Goal: Information Seeking & Learning: Check status

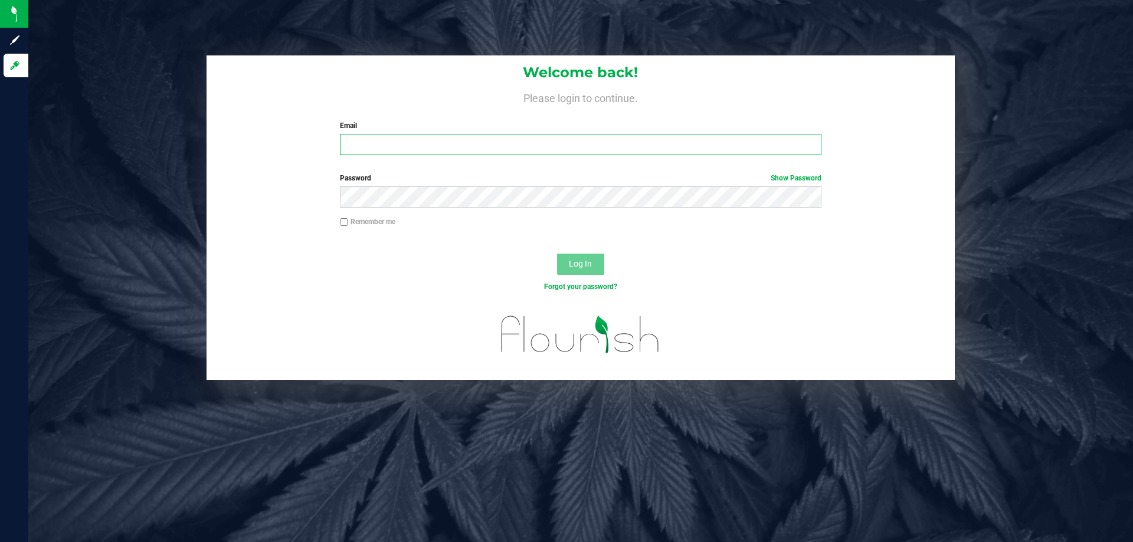
click at [387, 146] on input "Email" at bounding box center [580, 144] width 481 height 21
type input "[EMAIL_ADDRESS][DOMAIN_NAME]"
click at [557, 254] on button "Log In" at bounding box center [580, 264] width 47 height 21
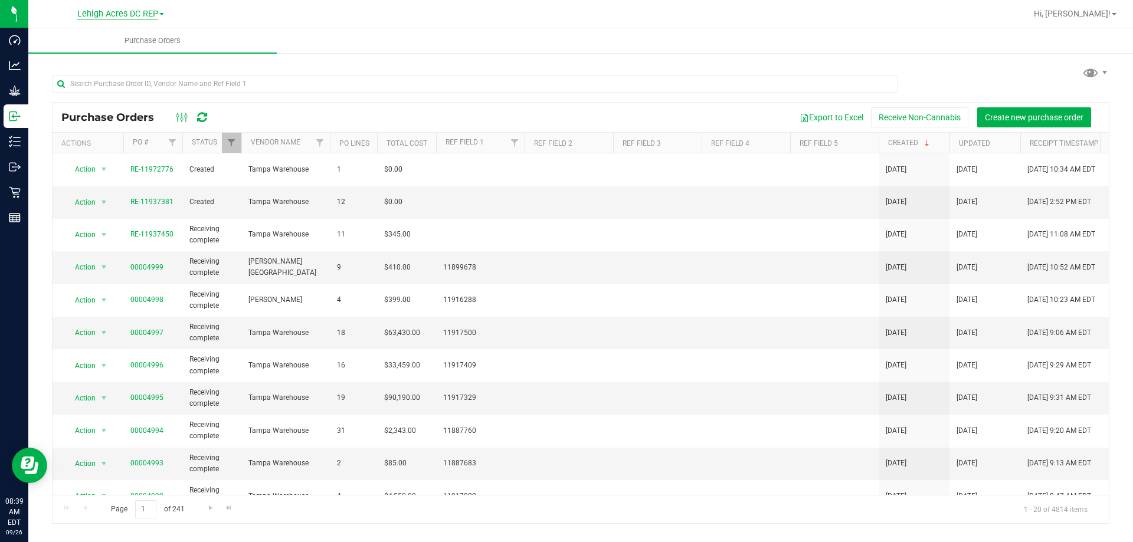
click at [138, 14] on span "Lehigh Acres DC REP" at bounding box center [117, 14] width 81 height 11
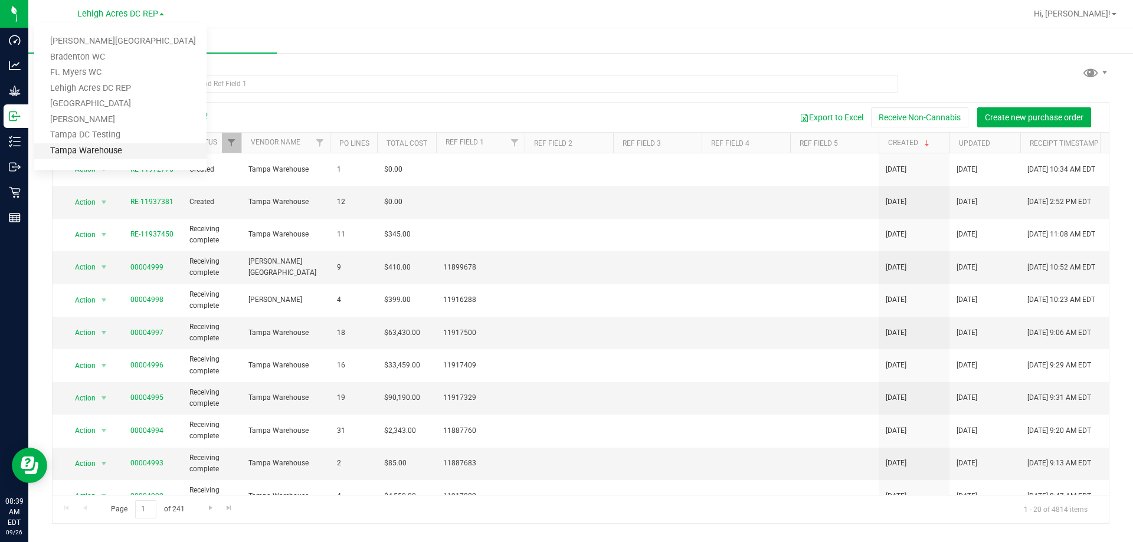
click at [87, 155] on link "Tampa Warehouse" at bounding box center [120, 151] width 172 height 16
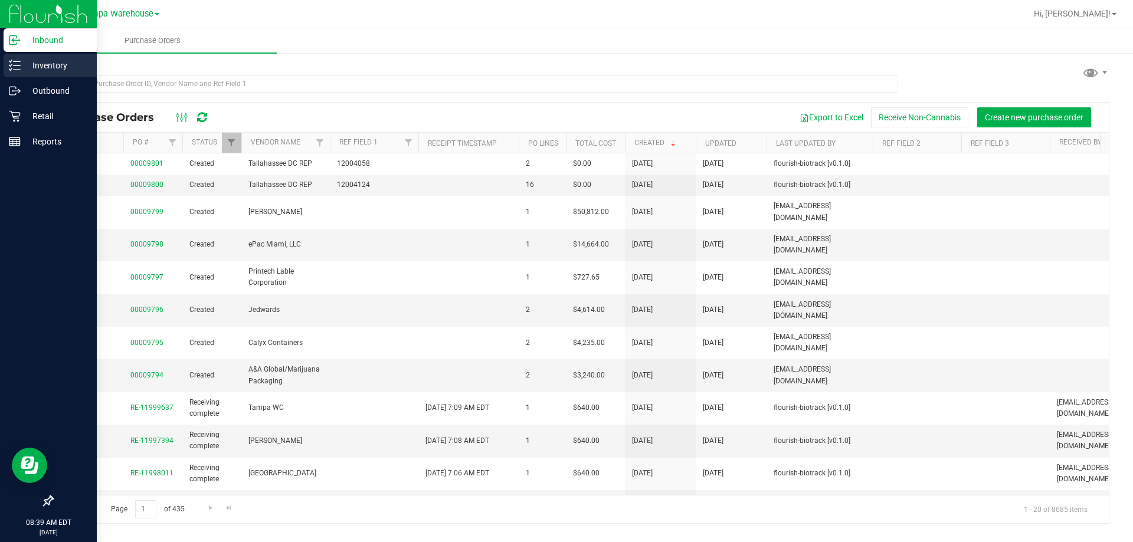
click at [42, 64] on p "Inventory" at bounding box center [56, 65] width 71 height 14
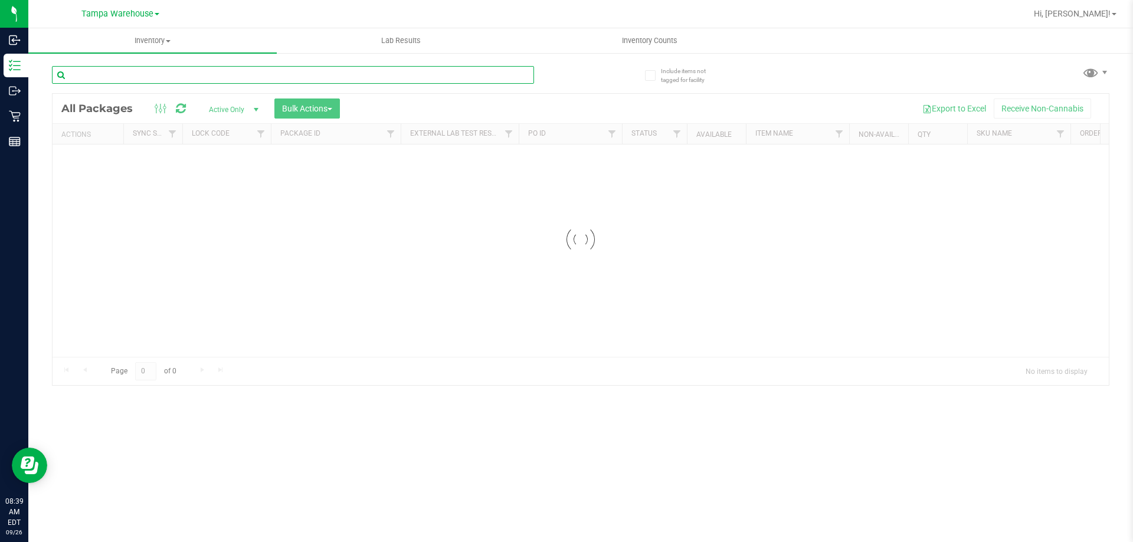
click at [182, 77] on input "text" at bounding box center [293, 75] width 482 height 18
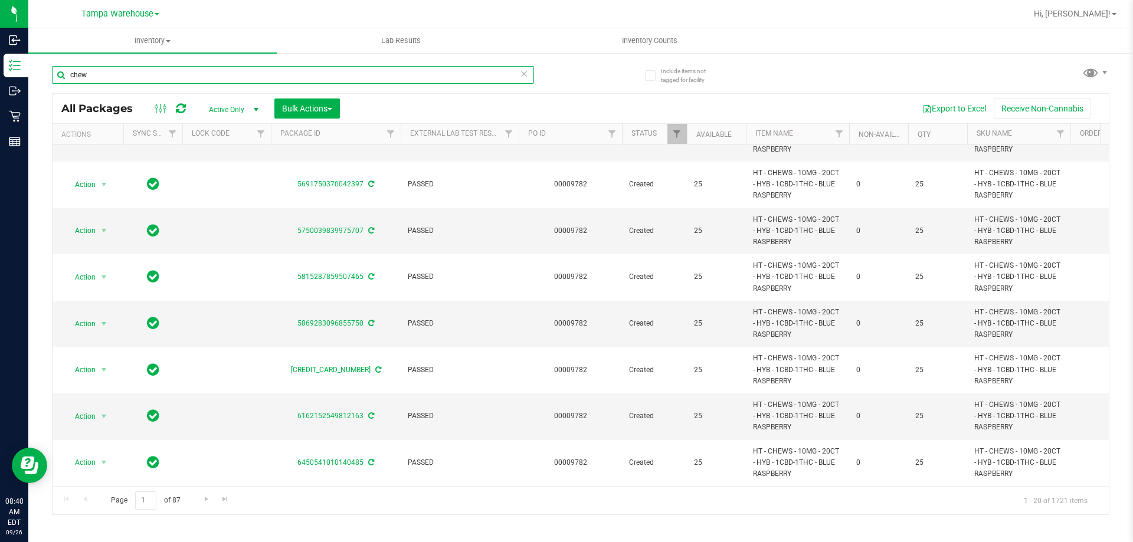
scroll to position [594, 0]
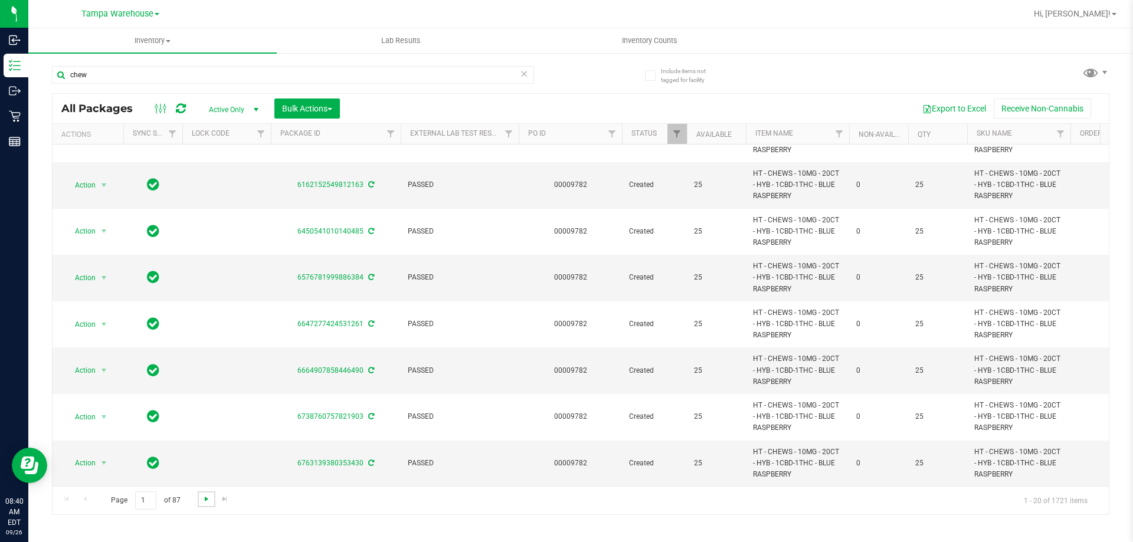
click at [204, 502] on span "Go to the next page" at bounding box center [206, 499] width 9 height 9
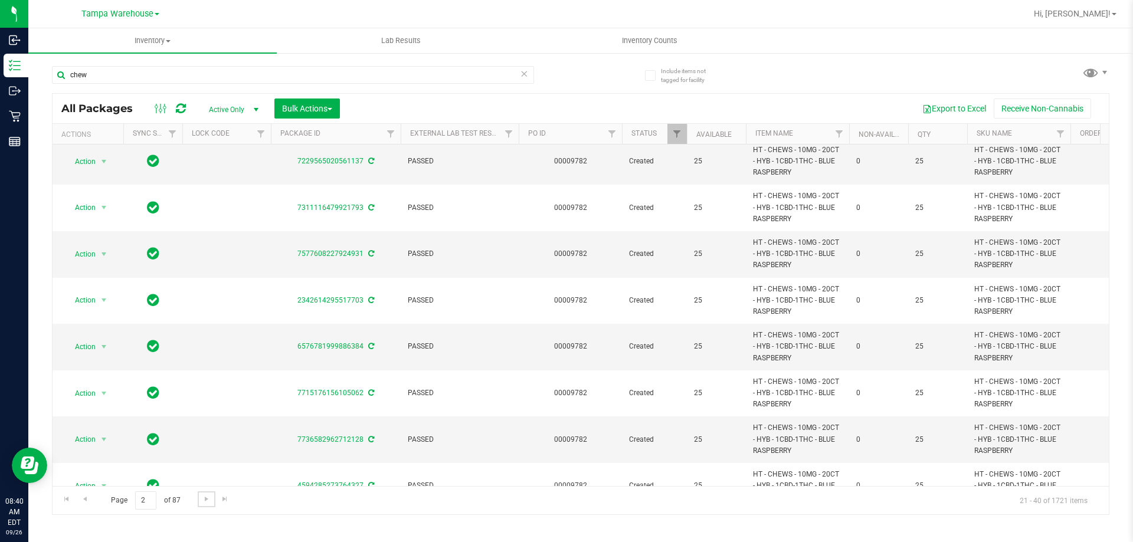
scroll to position [594, 0]
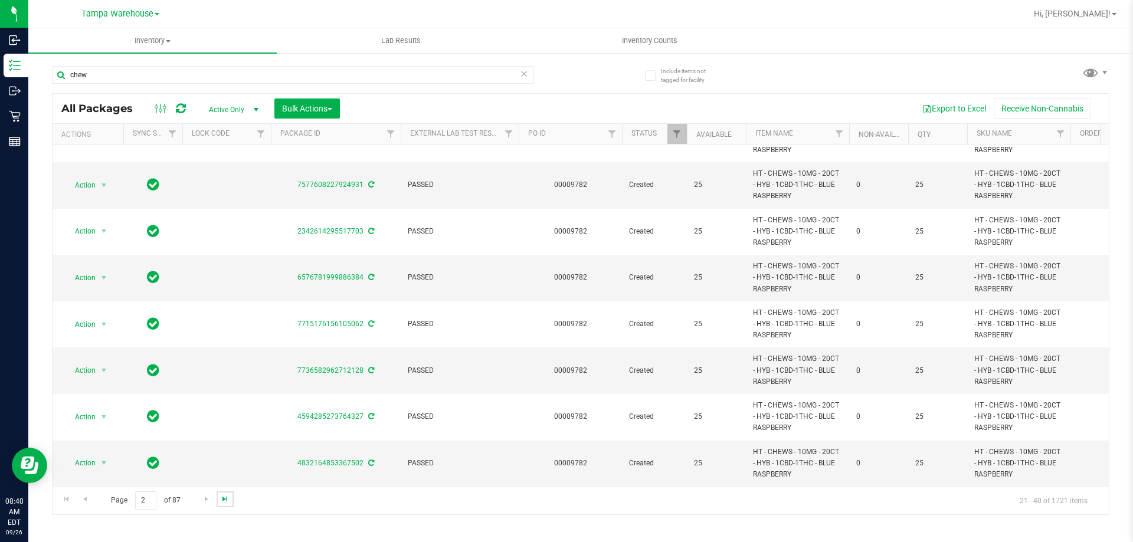
click at [223, 501] on span "Go to the last page" at bounding box center [224, 499] width 9 height 9
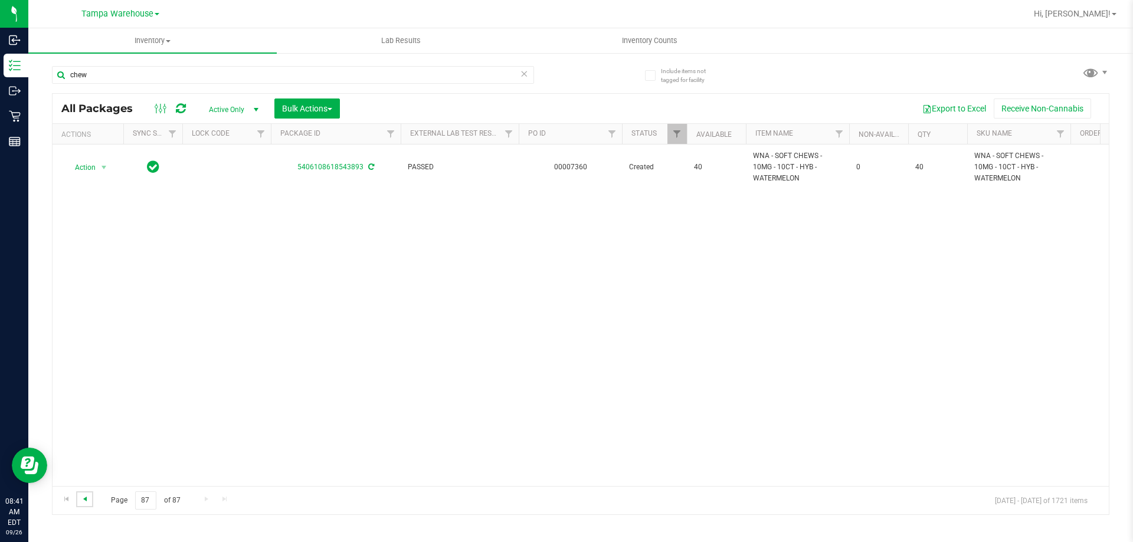
click at [86, 499] on span "Go to the previous page" at bounding box center [84, 499] width 9 height 9
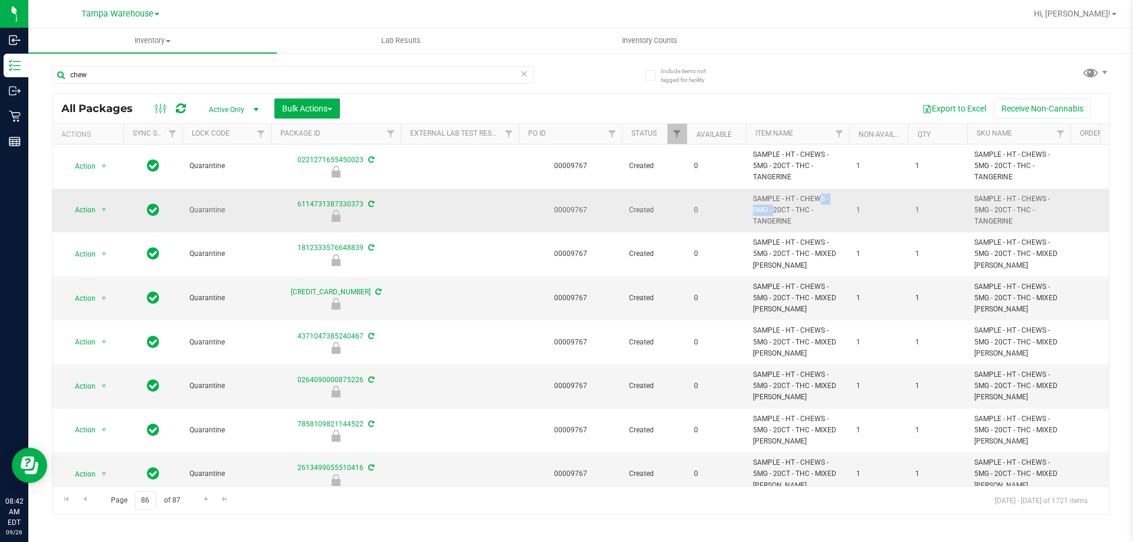
drag, startPoint x: 787, startPoint y: 197, endPoint x: 824, endPoint y: 197, distance: 37.2
click at [824, 197] on span "SAMPLE - HT - CHEWS - 5MG - 20CT - THC - TANGERINE" at bounding box center [797, 211] width 89 height 34
copy span "HT - CHEWS"
drag, startPoint x: 140, startPoint y: 69, endPoint x: 55, endPoint y: 75, distance: 84.6
click at [55, 75] on input "chew" at bounding box center [293, 75] width 482 height 18
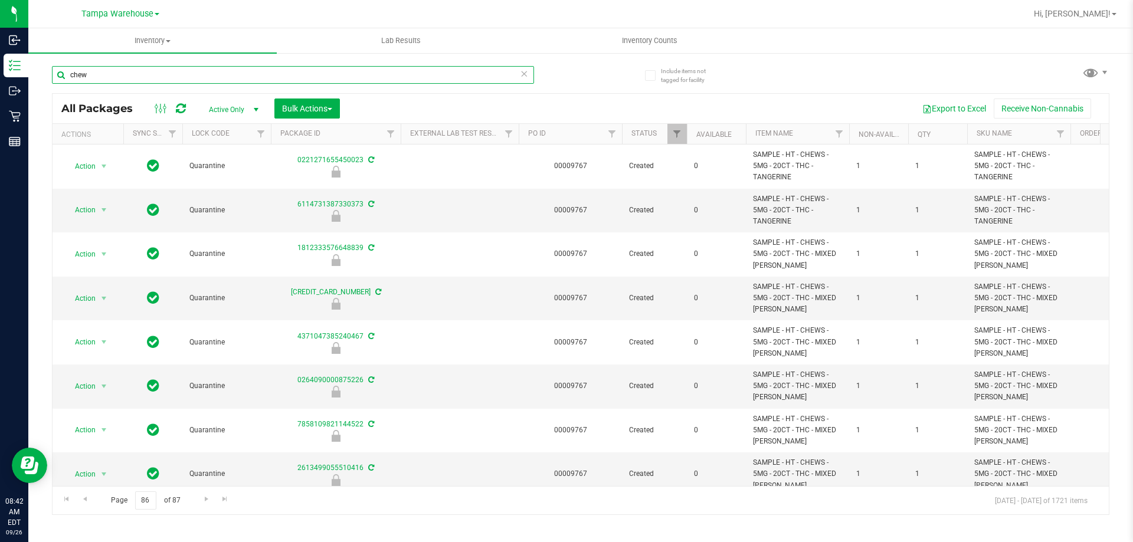
paste input "HT - CHEWS"
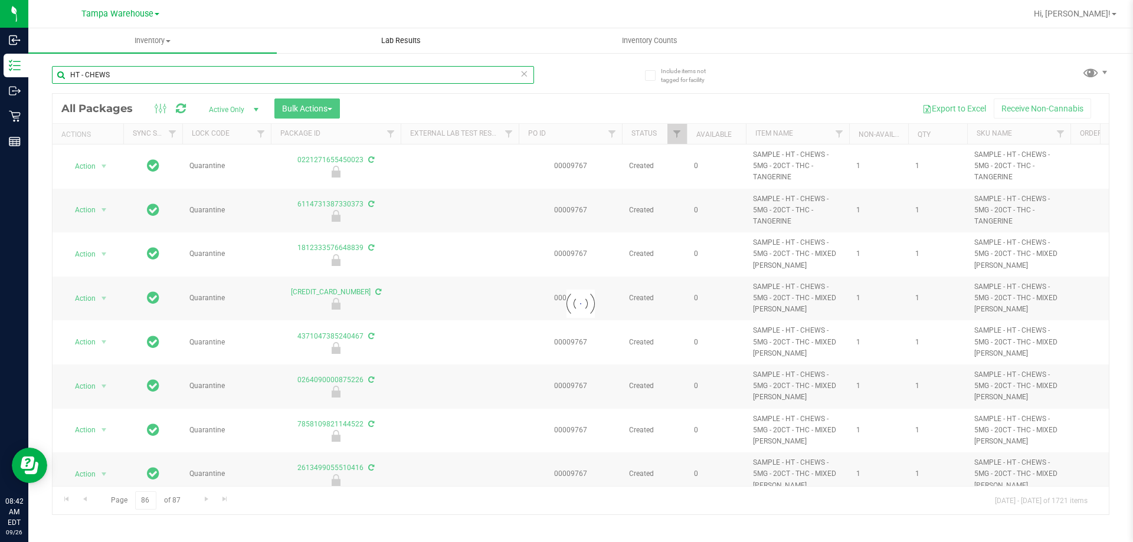
type input "HT - CHEWS"
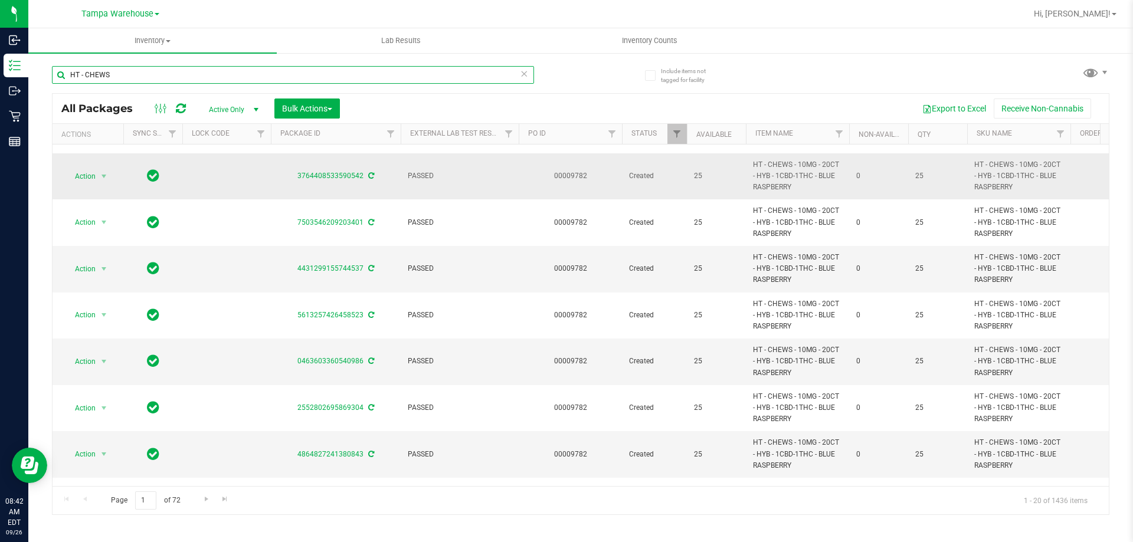
scroll to position [594, 0]
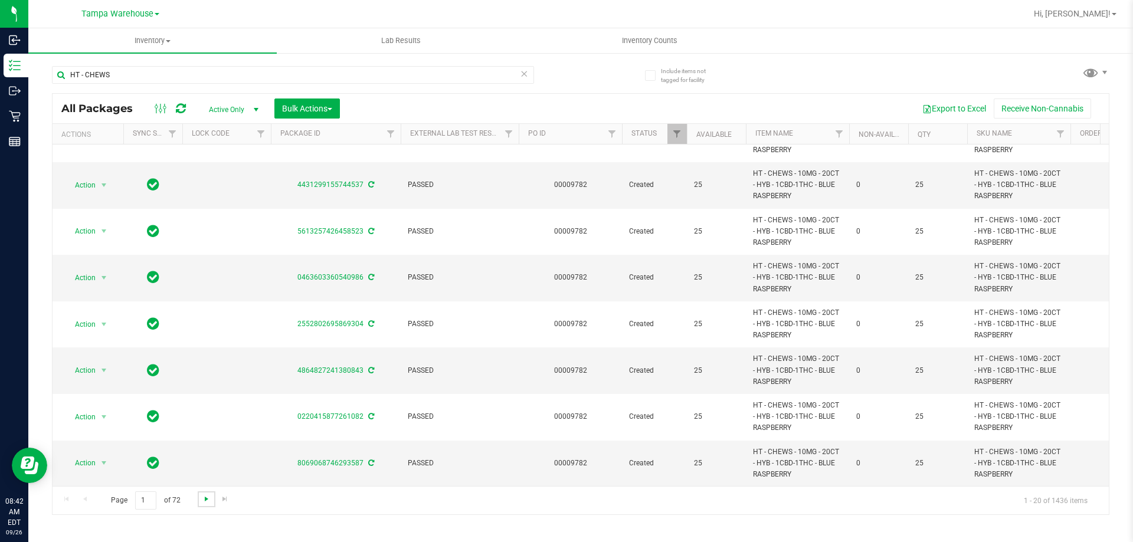
click at [204, 501] on span "Go to the next page" at bounding box center [206, 499] width 9 height 9
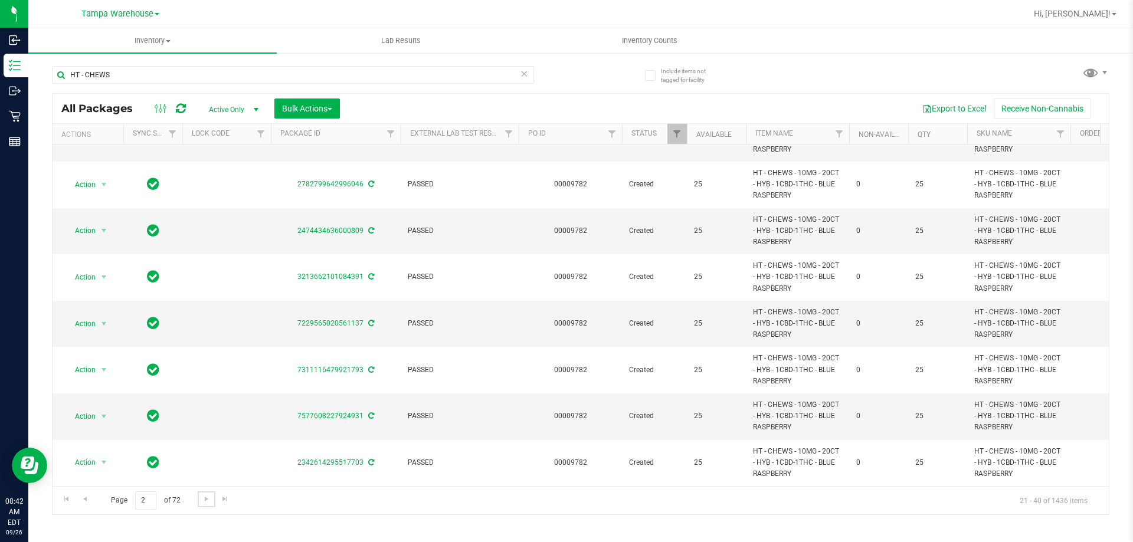
scroll to position [594, 0]
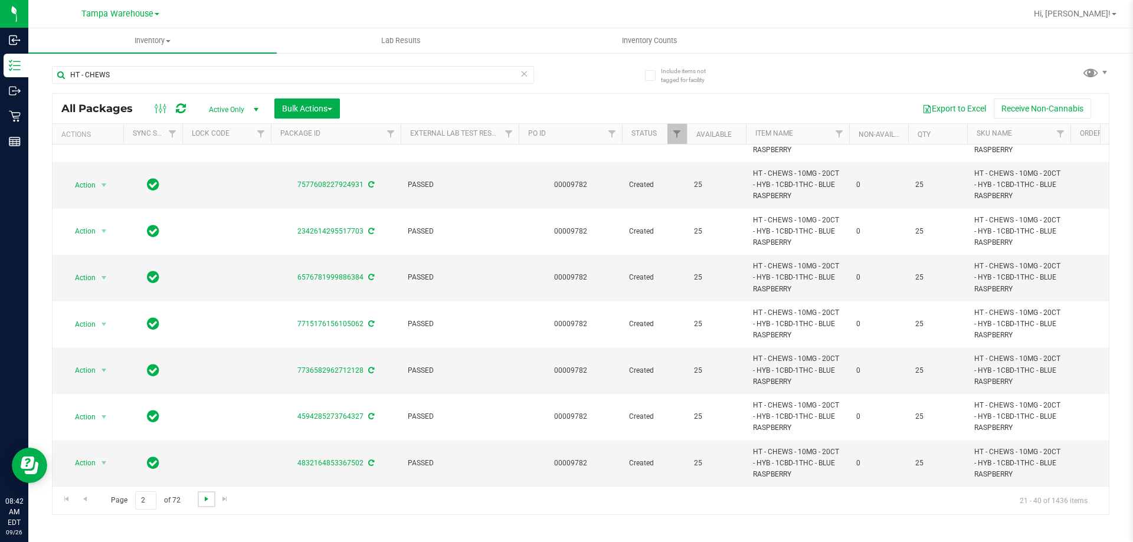
click at [207, 502] on span "Go to the next page" at bounding box center [206, 499] width 9 height 9
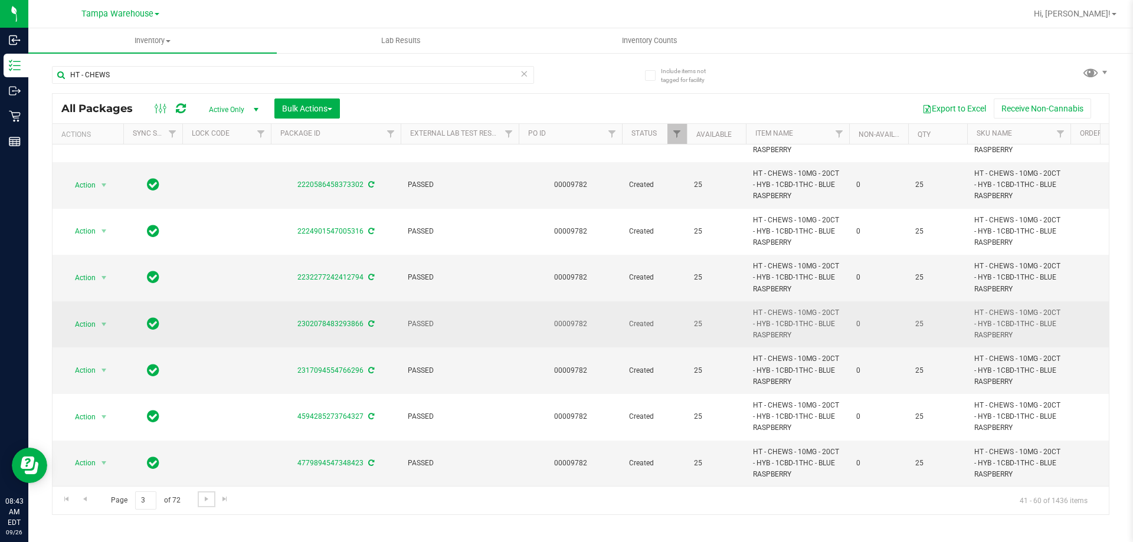
scroll to position [594, 0]
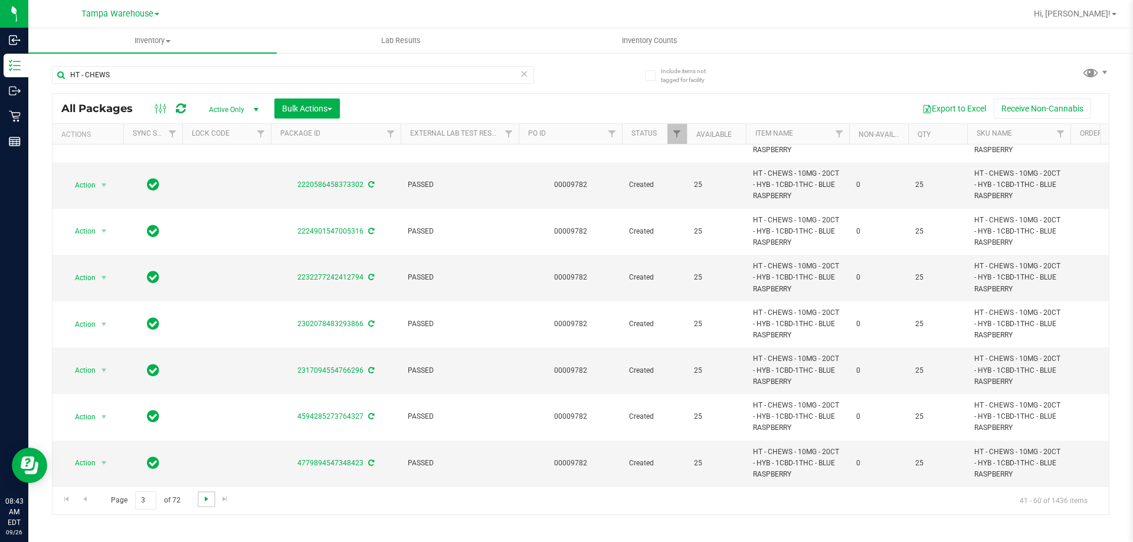
click at [208, 501] on span "Go to the next page" at bounding box center [206, 499] width 9 height 9
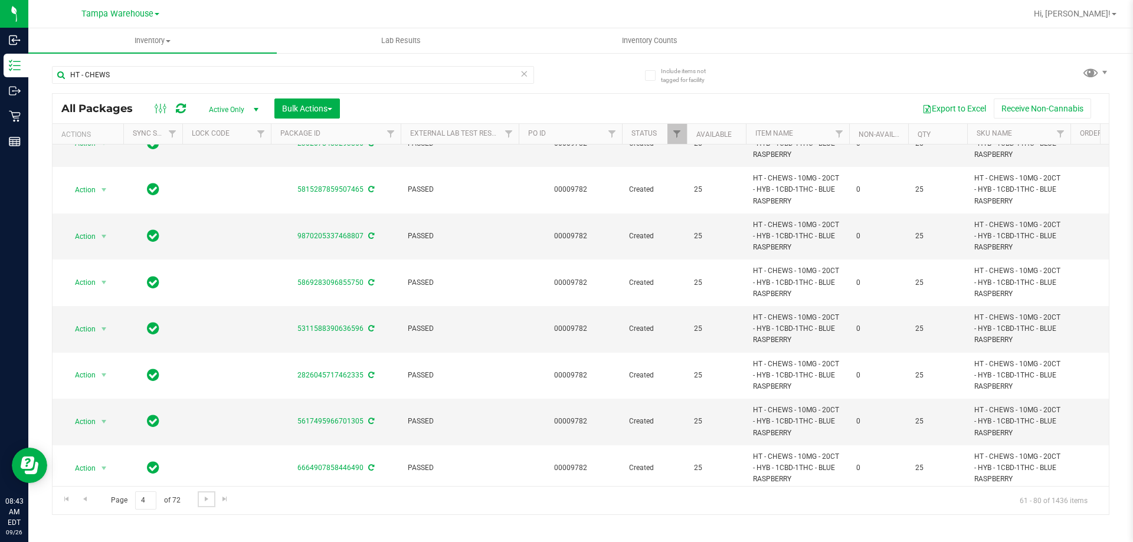
scroll to position [413, 0]
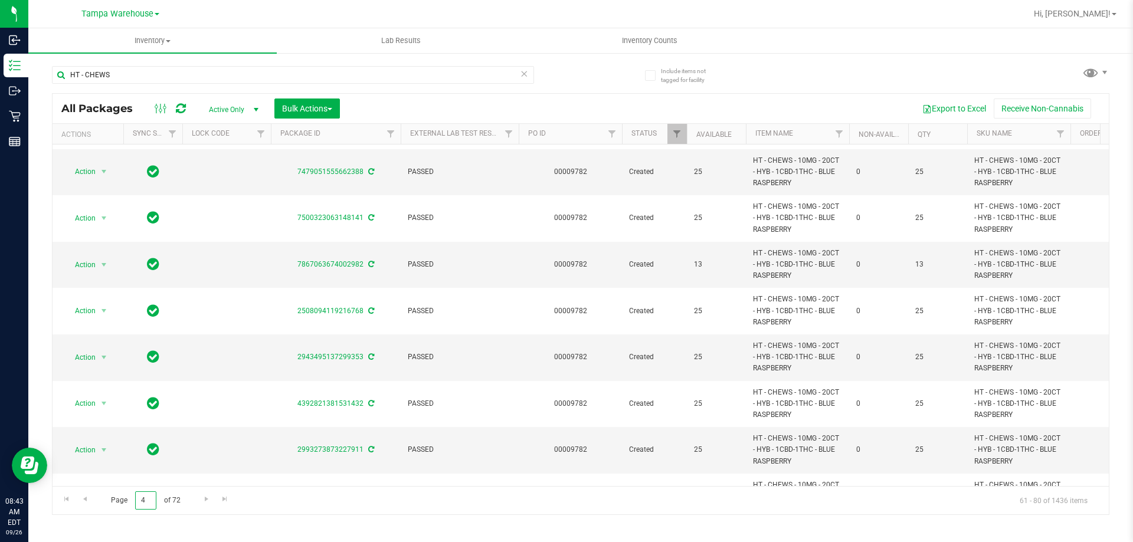
drag, startPoint x: 148, startPoint y: 500, endPoint x: 128, endPoint y: 499, distance: 20.1
click at [128, 499] on span "Page 4 of 72" at bounding box center [145, 501] width 89 height 18
type input "10"
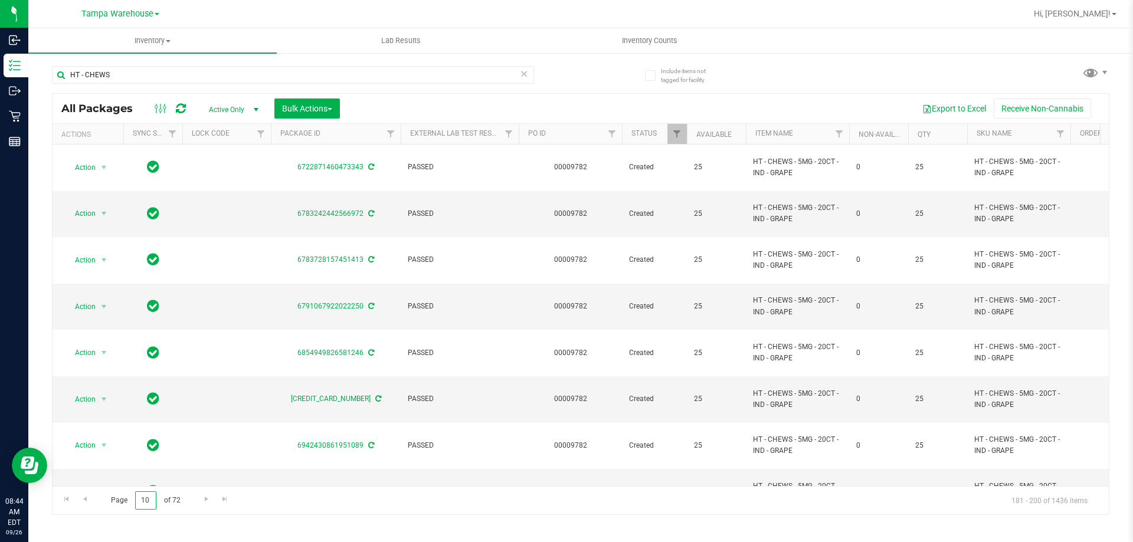
drag, startPoint x: 151, startPoint y: 500, endPoint x: 117, endPoint y: 500, distance: 34.2
click at [117, 500] on span "Page 10 of 72" at bounding box center [145, 501] width 89 height 18
type input "20"
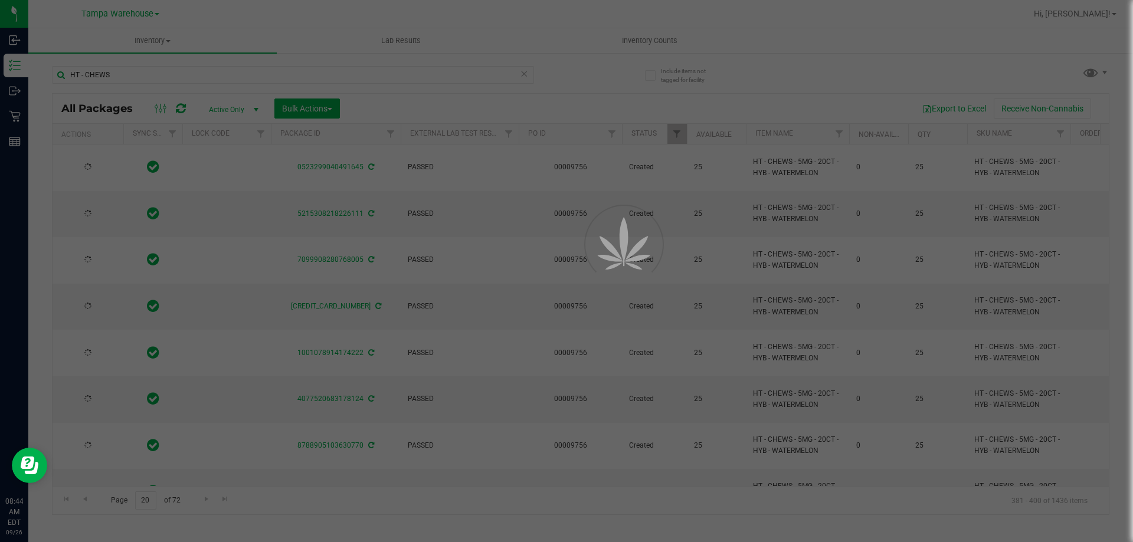
type input "[DATE]"
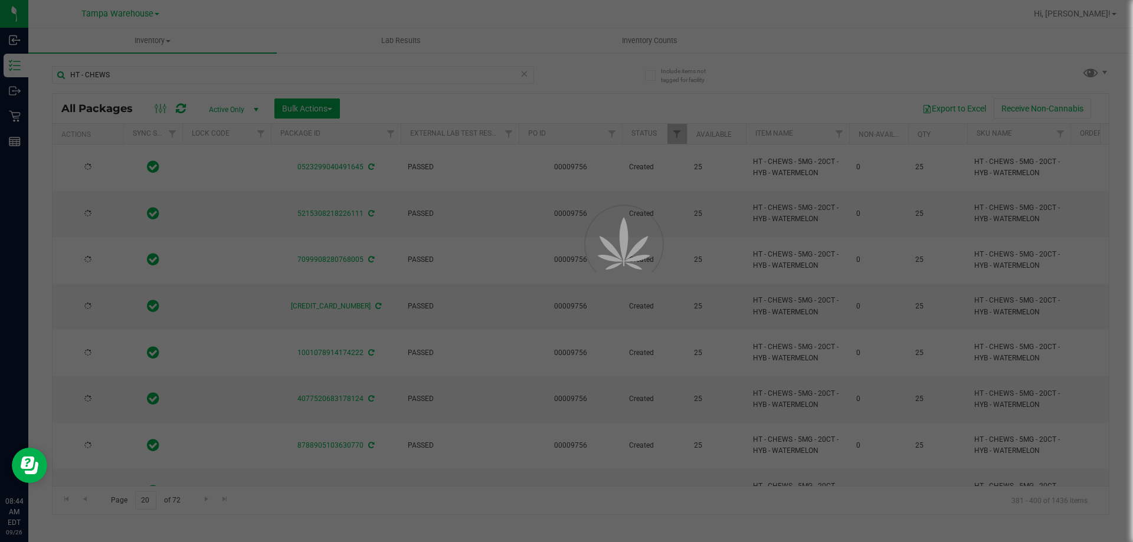
type input "[DATE]"
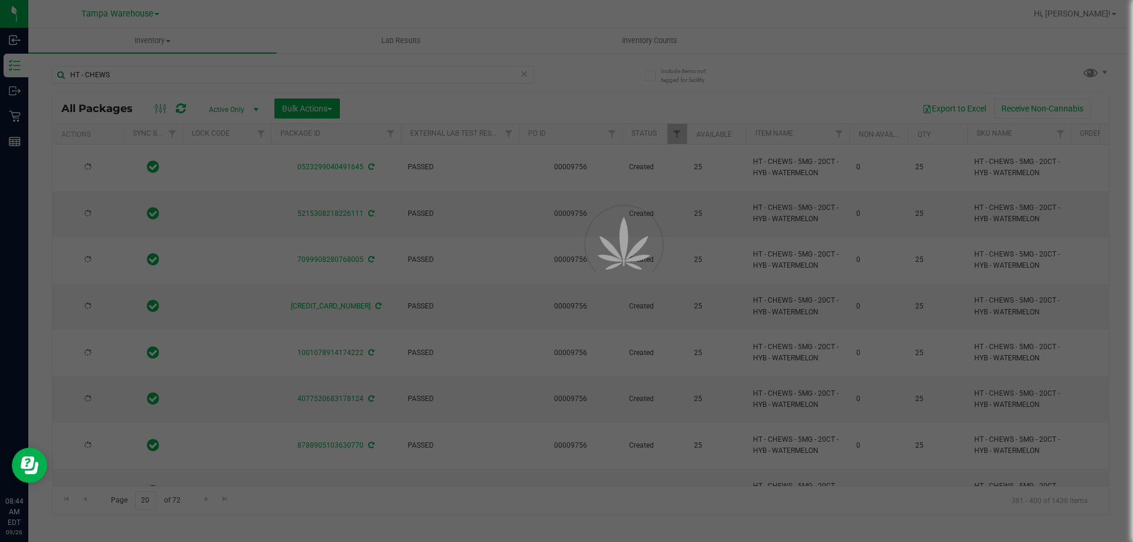
type input "[DATE]"
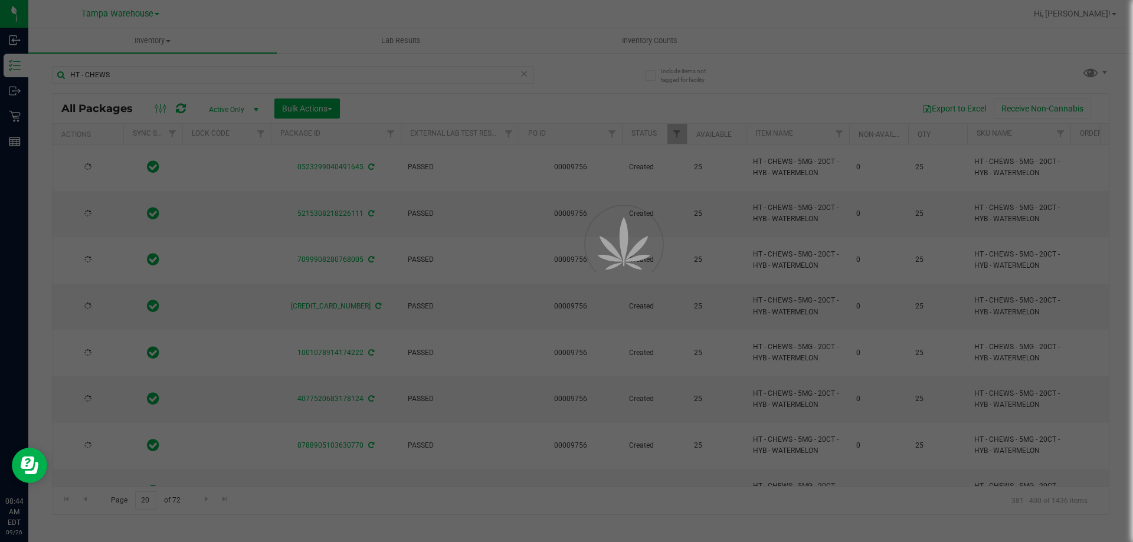
type input "[DATE]"
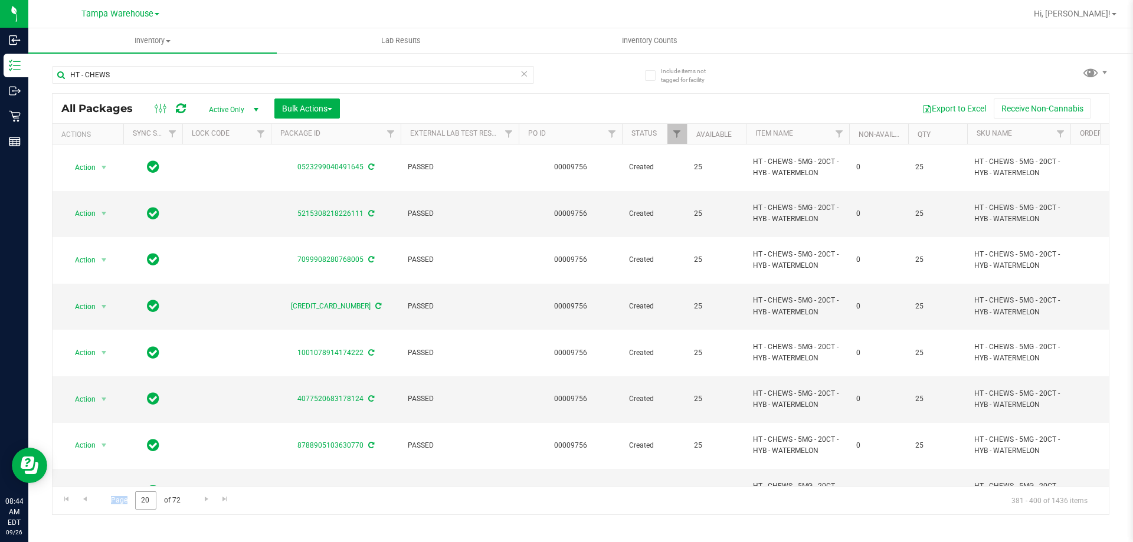
click at [152, 496] on span "Page 20 of 72" at bounding box center [145, 501] width 89 height 18
drag, startPoint x: 152, startPoint y: 496, endPoint x: 128, endPoint y: 500, distance: 24.6
click at [130, 500] on span "Page 20 of 72" at bounding box center [145, 501] width 89 height 18
type input "40"
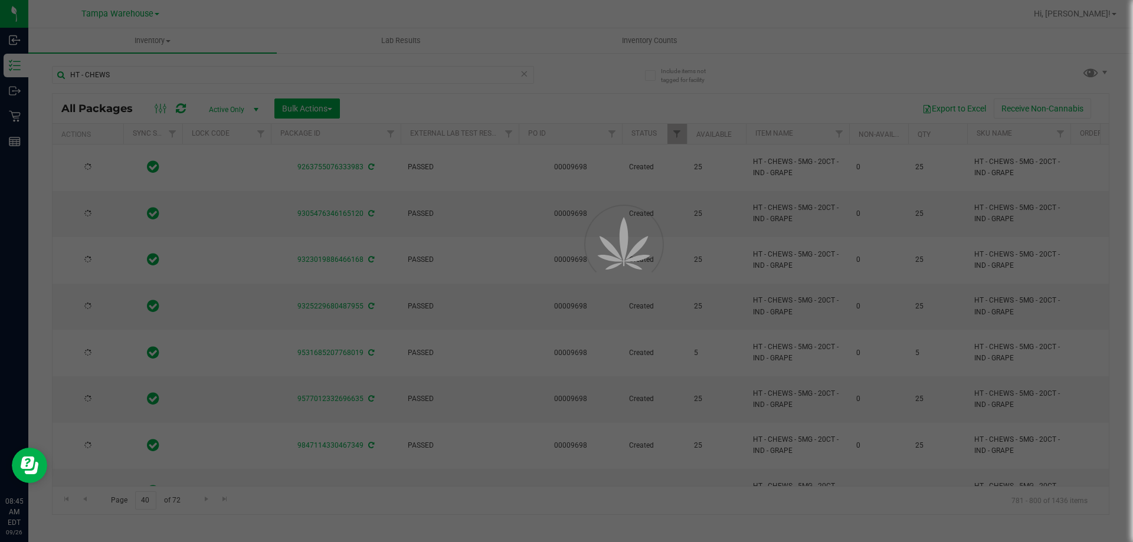
type input "[DATE]"
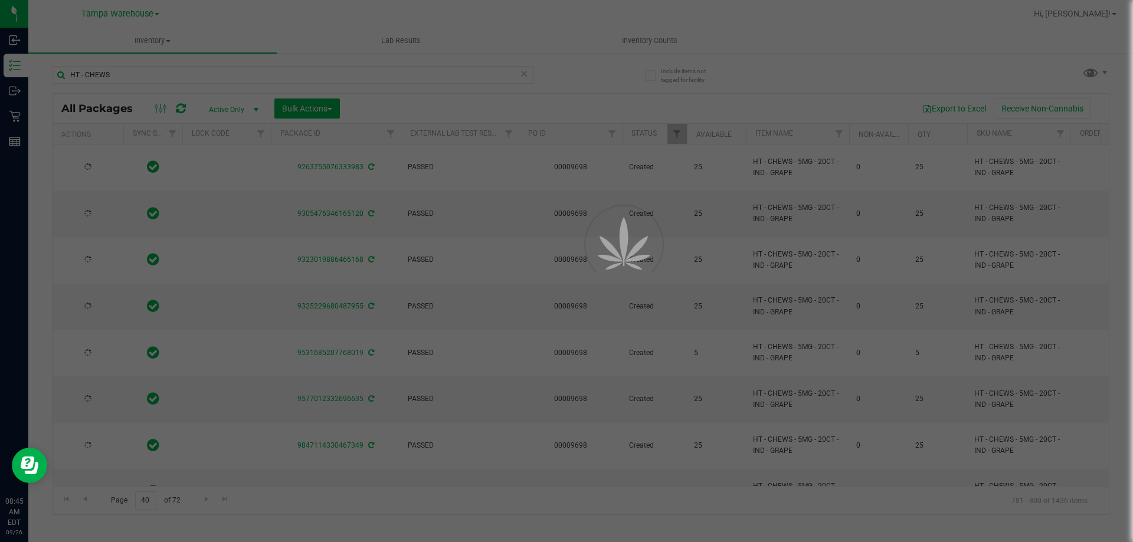
type input "[DATE]"
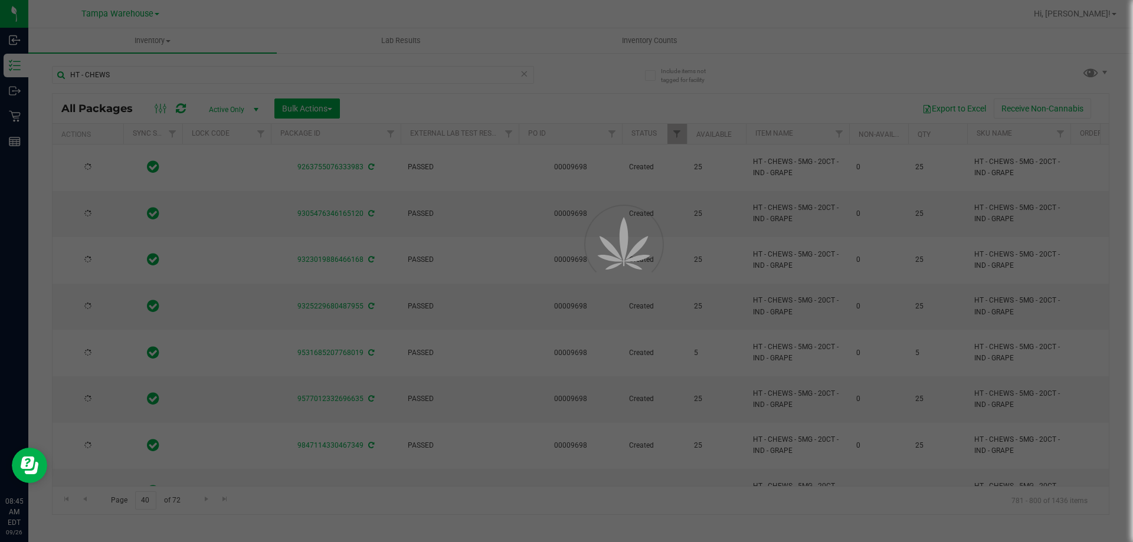
type input "[DATE]"
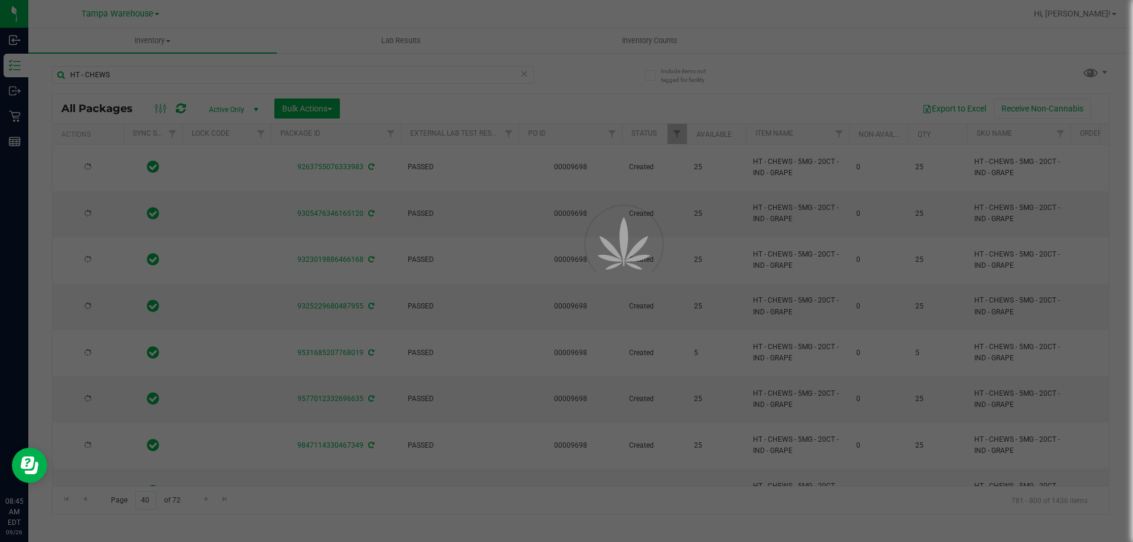
type input "[DATE]"
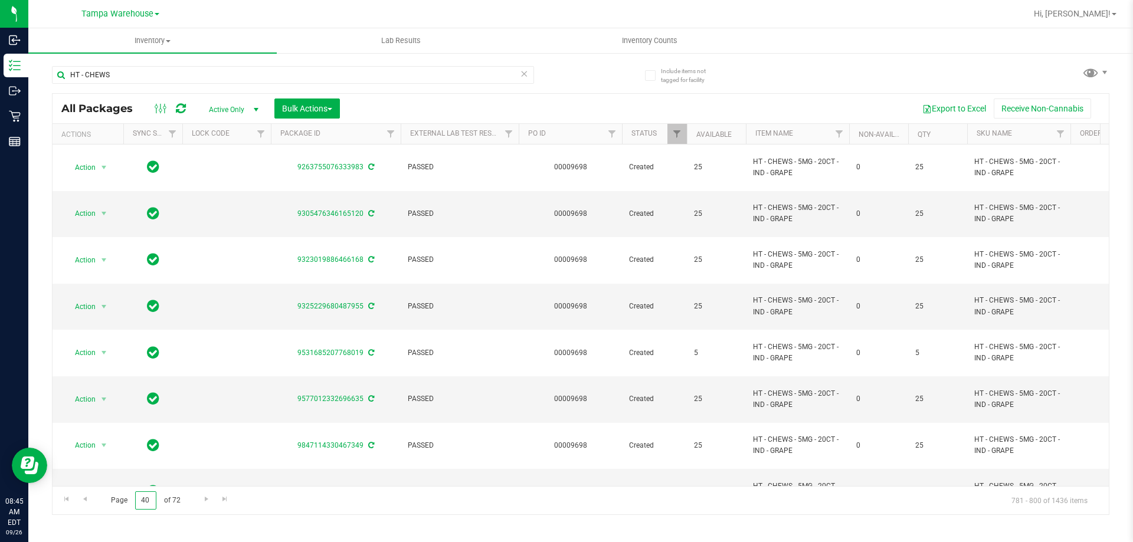
drag, startPoint x: 154, startPoint y: 498, endPoint x: 118, endPoint y: 498, distance: 36.0
click at [118, 498] on span "Page 40 of 72" at bounding box center [145, 501] width 89 height 18
type input "60"
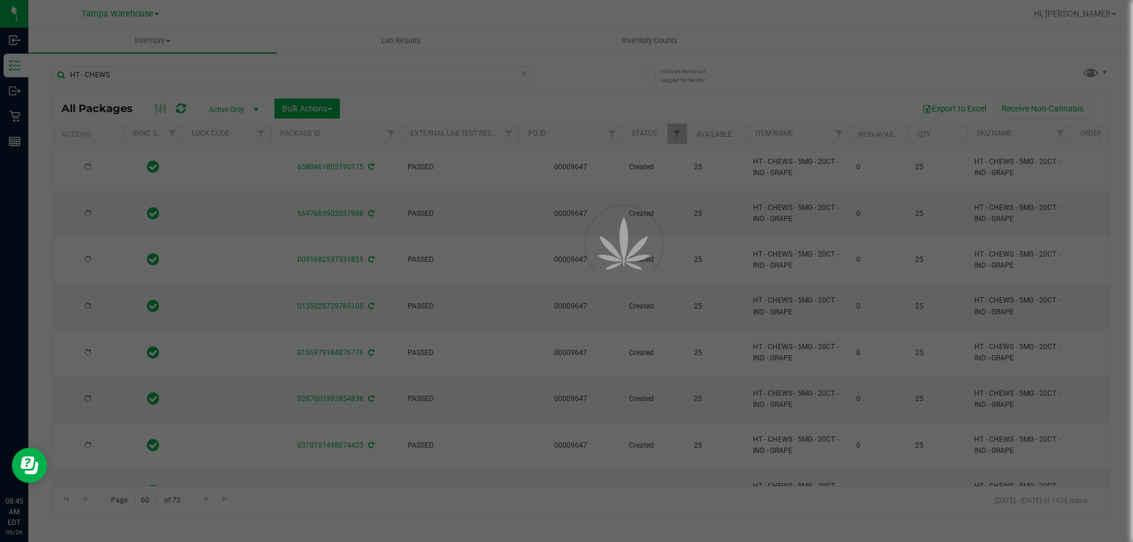
type input "[DATE]"
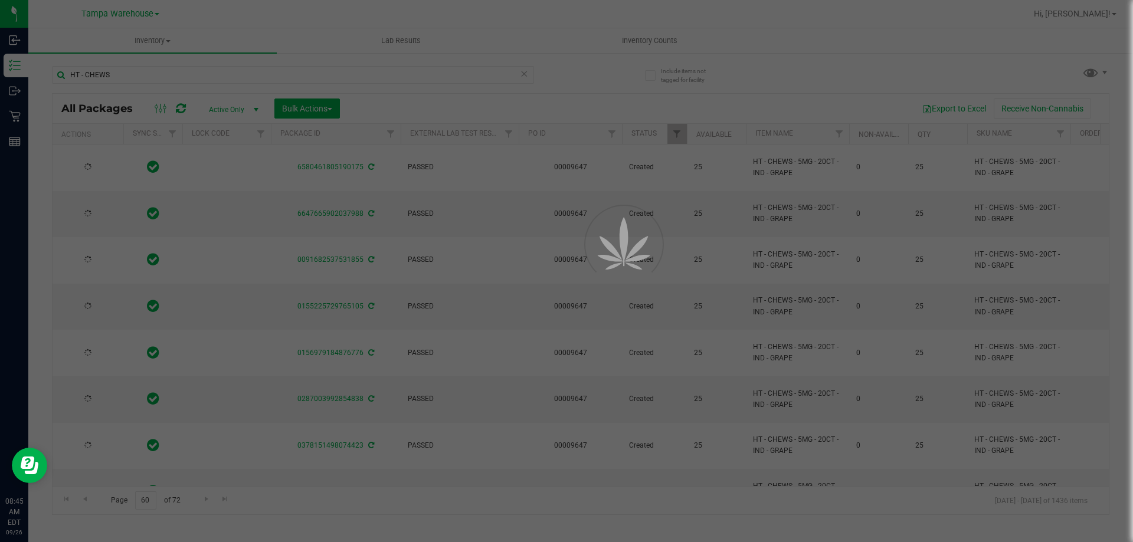
type input "[DATE]"
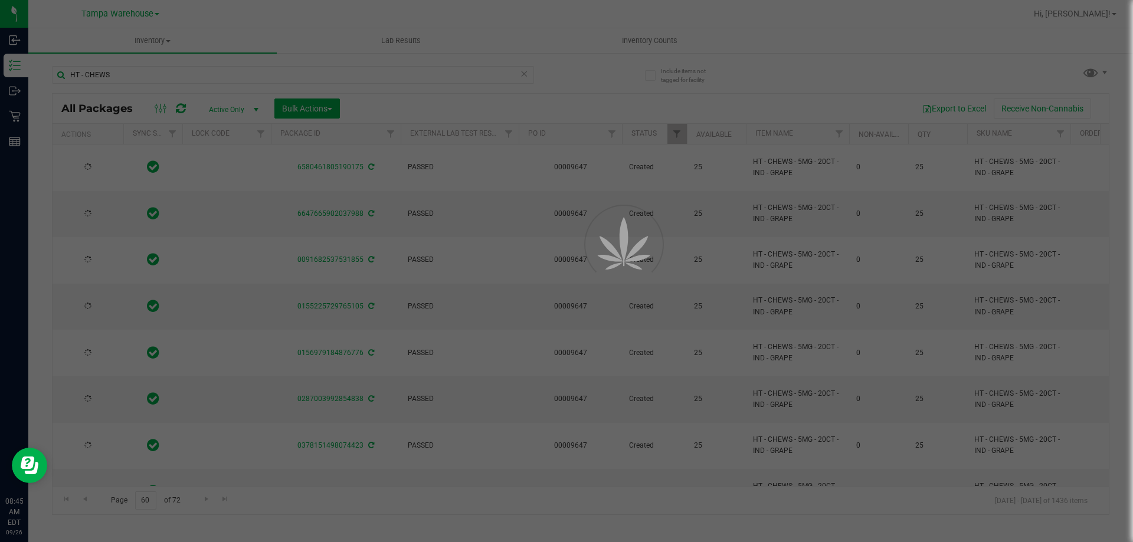
type input "[DATE]"
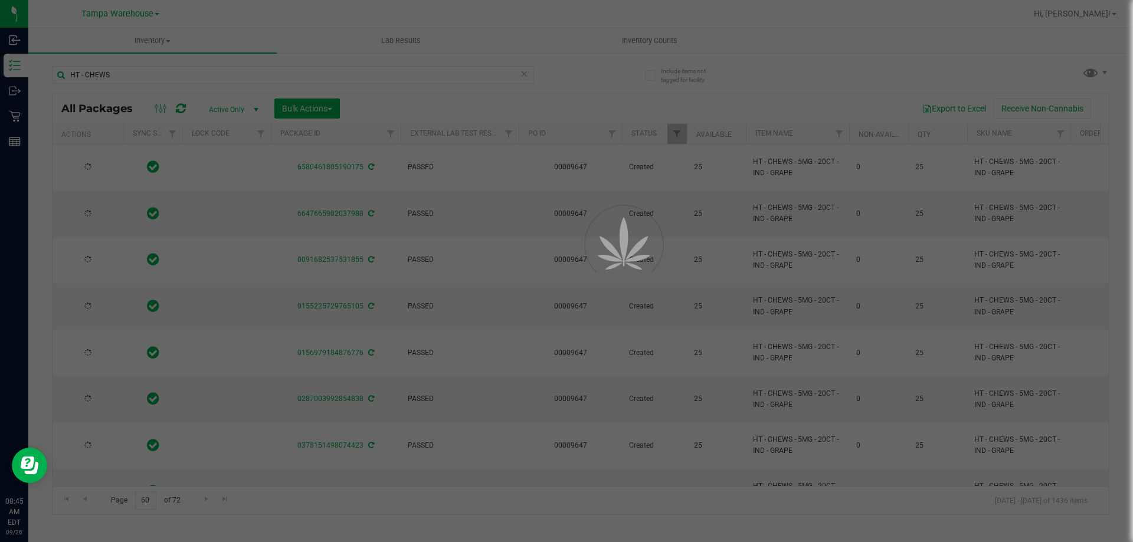
type input "[DATE]"
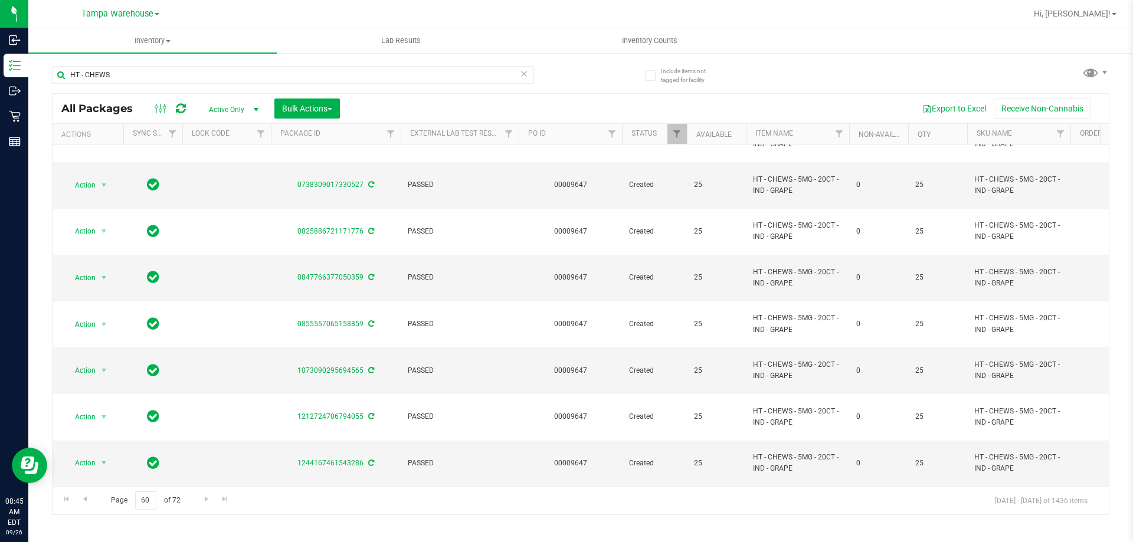
scroll to position [594, 0]
drag, startPoint x: 153, startPoint y: 498, endPoint x: 128, endPoint y: 502, distance: 25.6
click at [128, 502] on span "Page 60 of 72" at bounding box center [145, 501] width 89 height 18
type input "33"
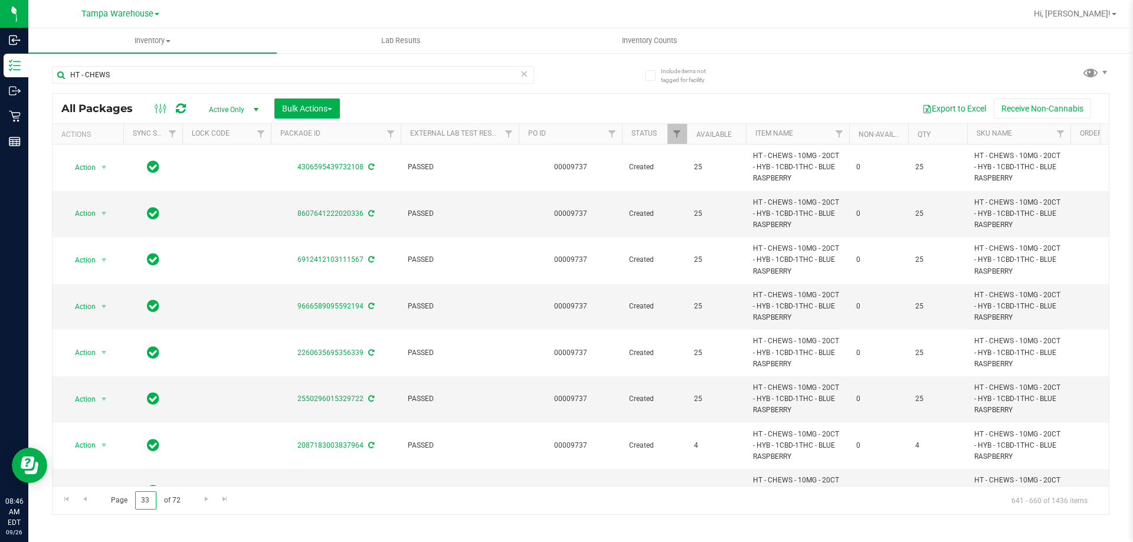
drag, startPoint x: 141, startPoint y: 501, endPoint x: 118, endPoint y: 503, distance: 23.1
click at [118, 503] on span "Page 33 of 72" at bounding box center [145, 501] width 89 height 18
type input "23"
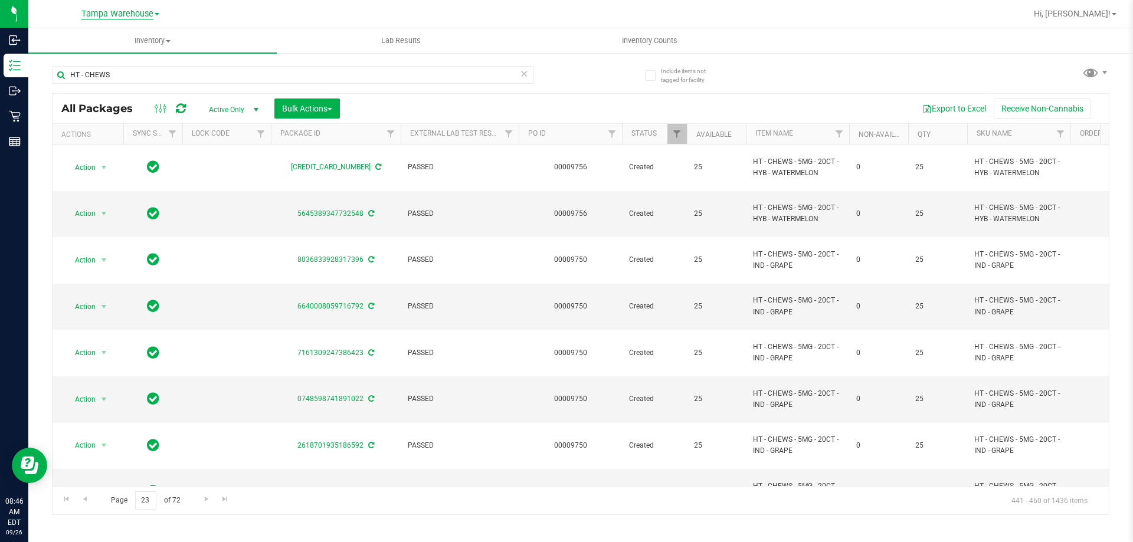
click at [148, 12] on span "Tampa Warehouse" at bounding box center [117, 14] width 72 height 11
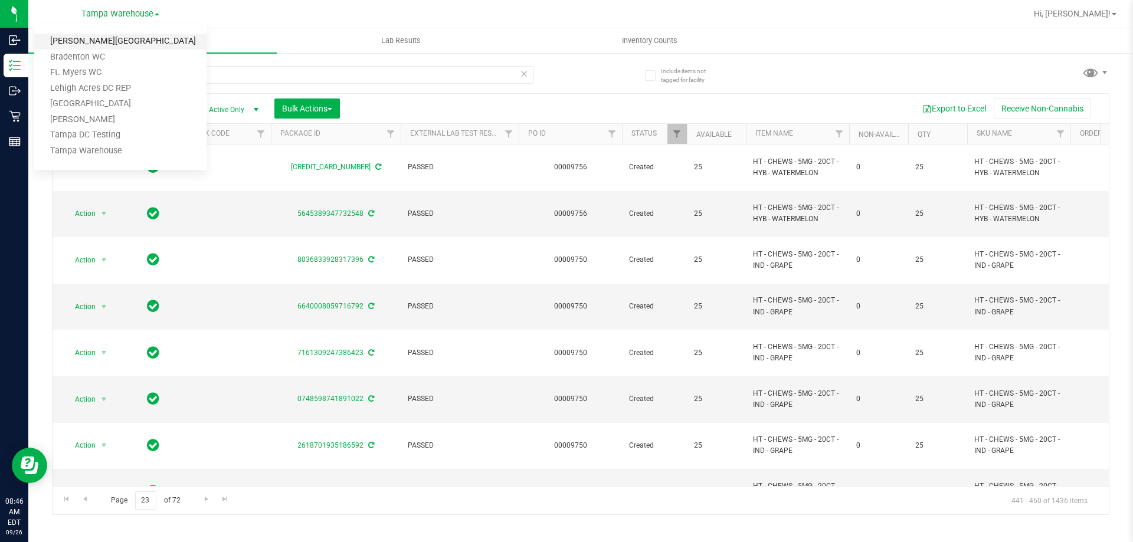
click at [91, 44] on link "[PERSON_NAME][GEOGRAPHIC_DATA]" at bounding box center [120, 42] width 172 height 16
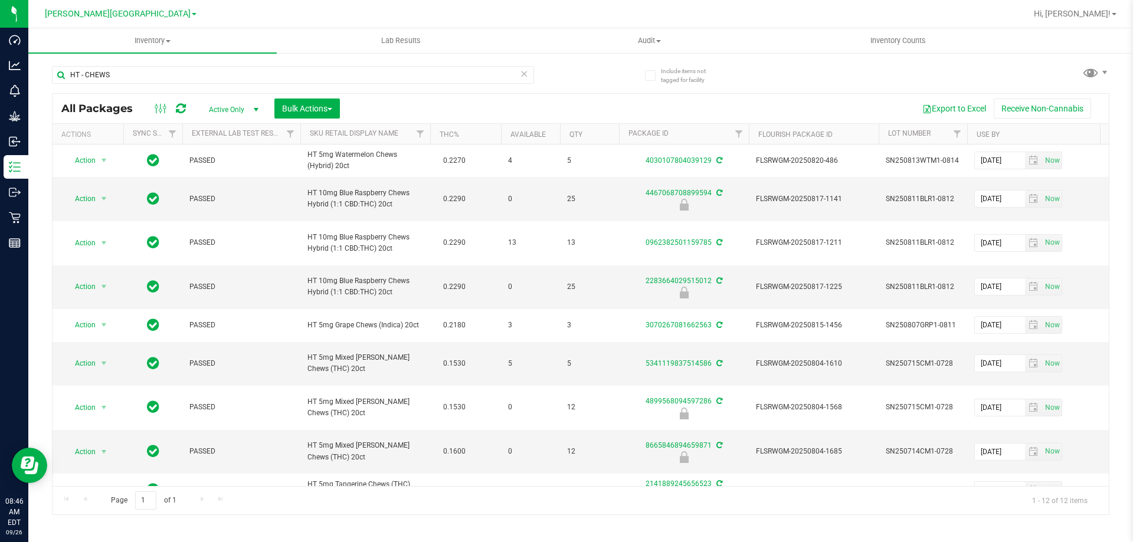
click at [153, 17] on link "[PERSON_NAME][GEOGRAPHIC_DATA]" at bounding box center [121, 13] width 152 height 11
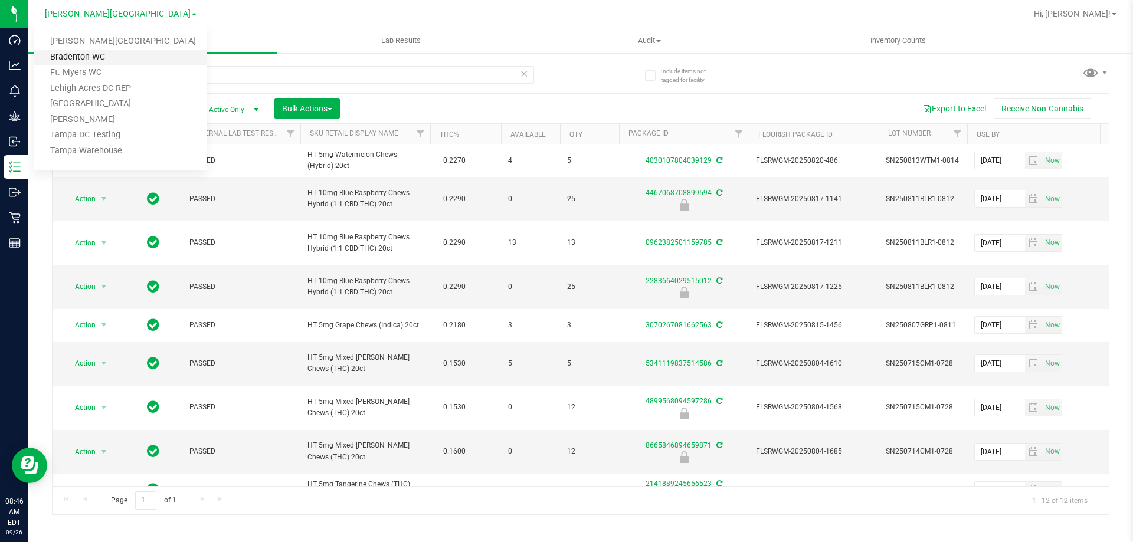
click at [86, 54] on link "Bradenton WC" at bounding box center [120, 58] width 172 height 16
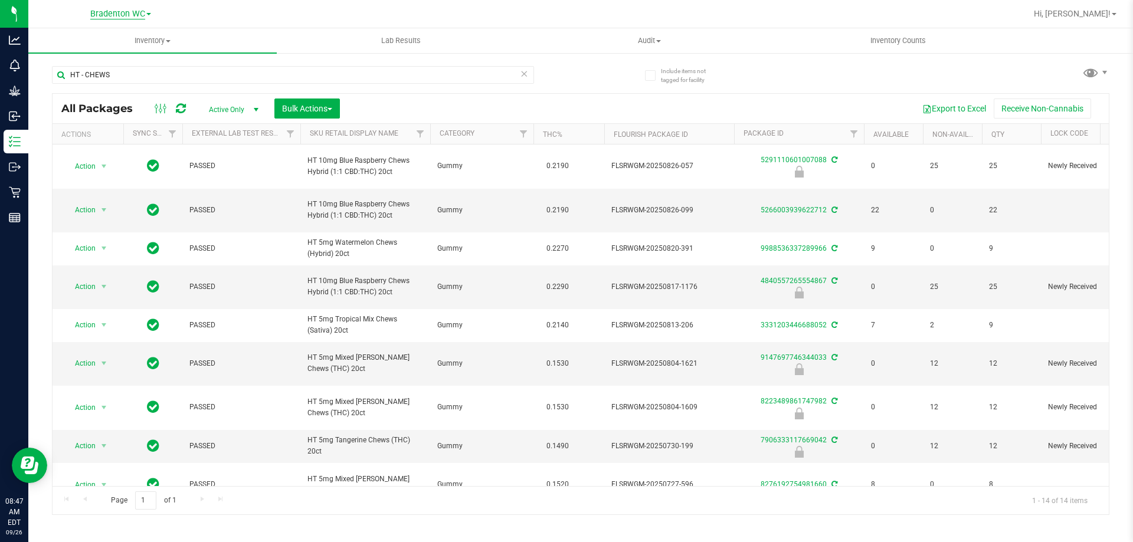
click at [100, 11] on span "Bradenton WC" at bounding box center [117, 14] width 55 height 11
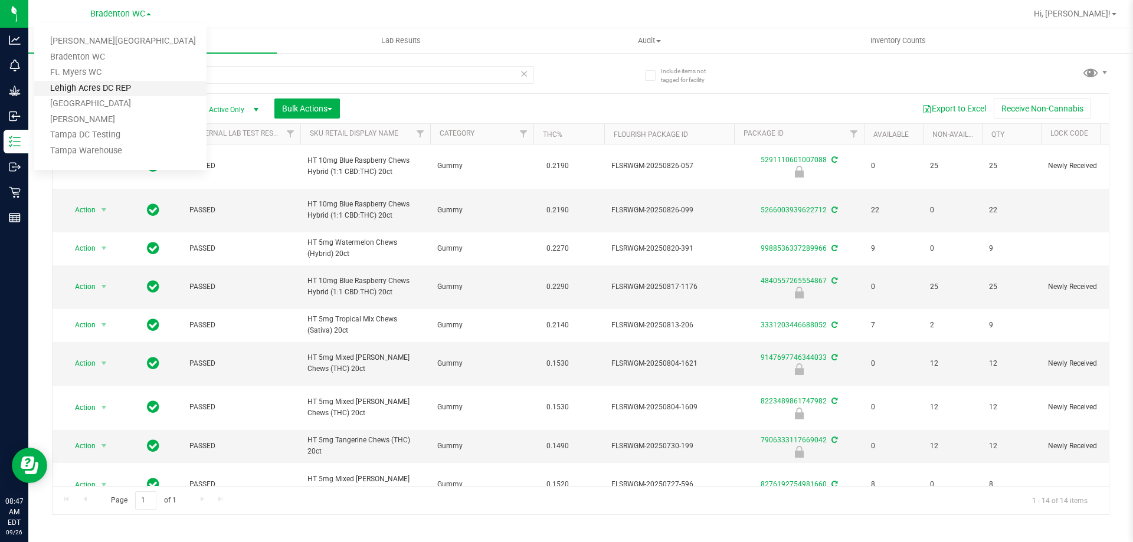
click at [97, 91] on link "Lehigh Acres DC REP" at bounding box center [120, 89] width 172 height 16
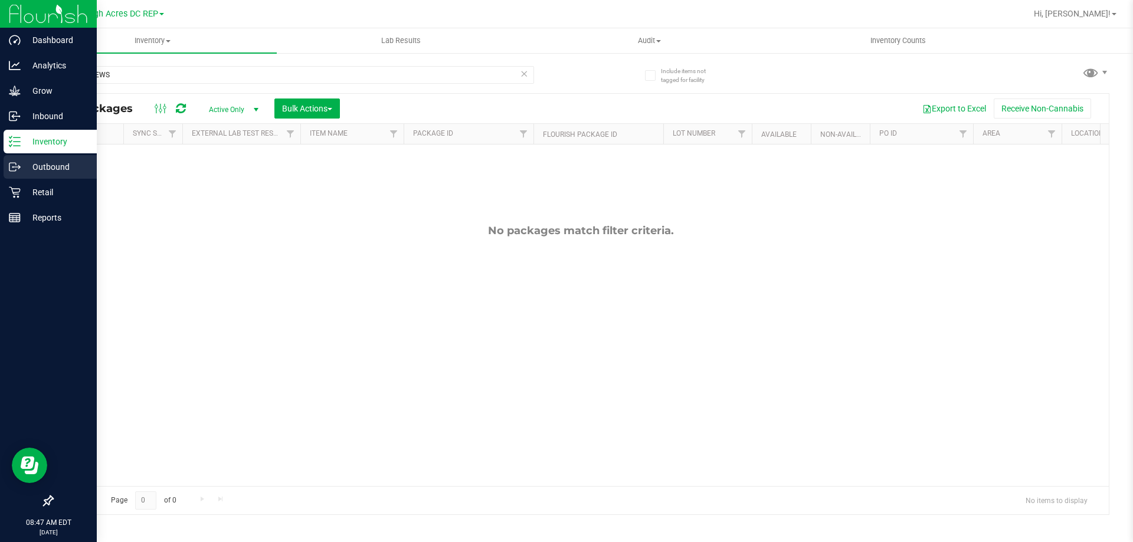
click at [51, 163] on p "Outbound" at bounding box center [56, 167] width 71 height 14
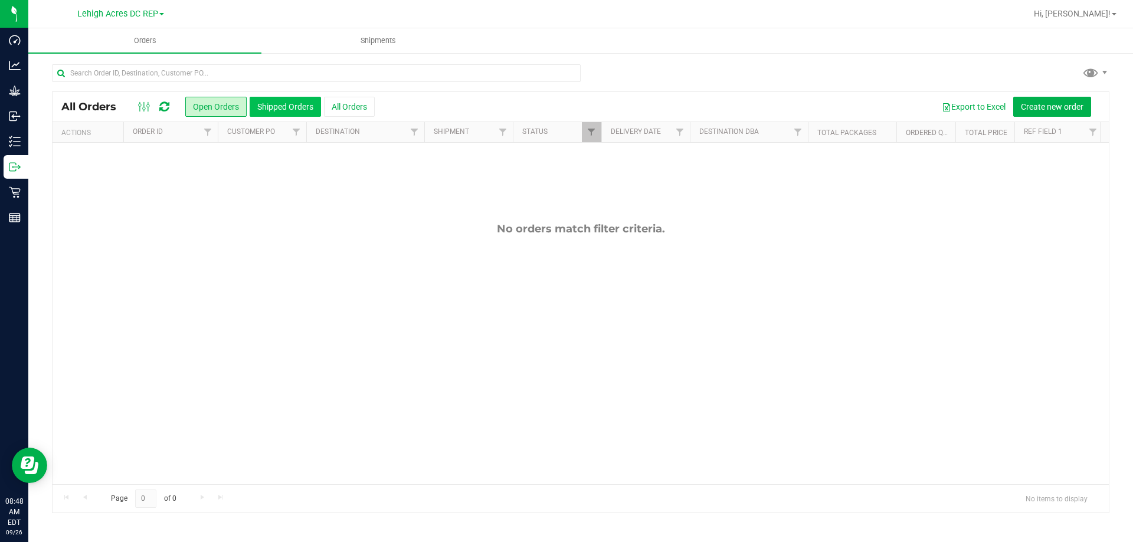
click at [272, 104] on button "Shipped Orders" at bounding box center [285, 107] width 71 height 20
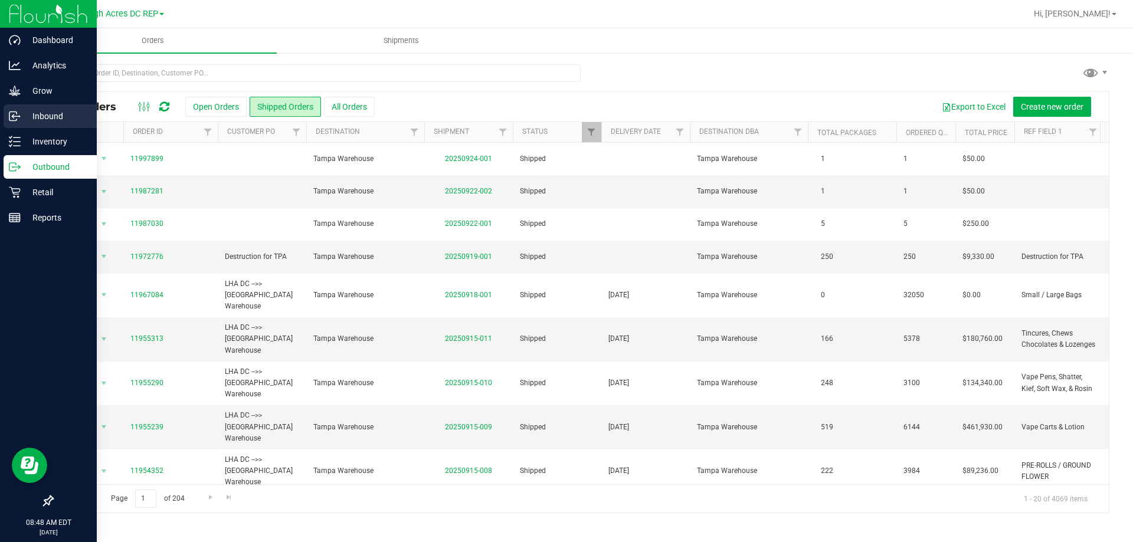
click at [53, 110] on p "Inbound" at bounding box center [56, 116] width 71 height 14
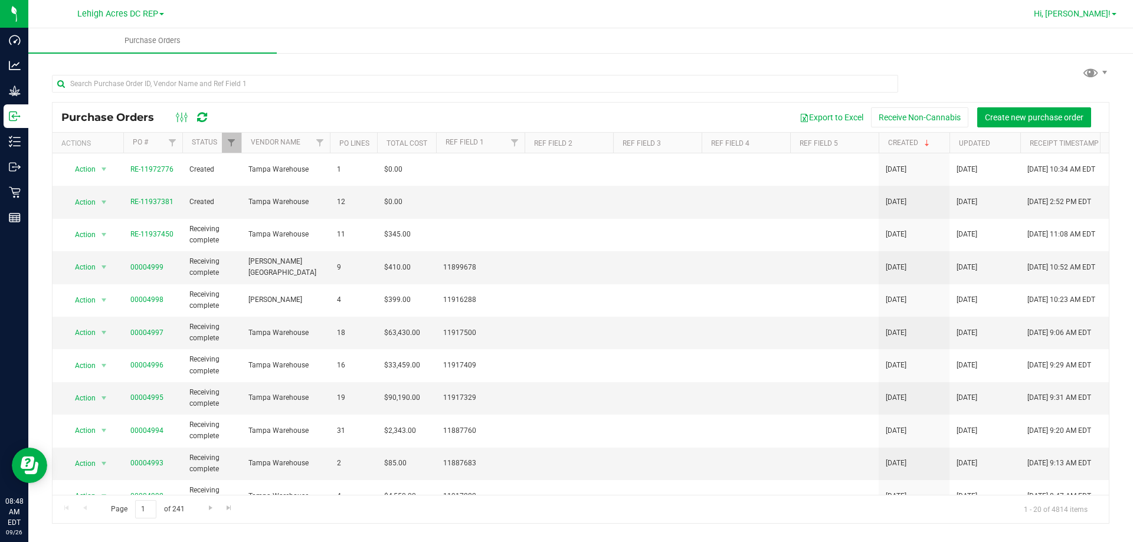
click at [1108, 16] on span "Hi, [PERSON_NAME]!" at bounding box center [1072, 13] width 77 height 9
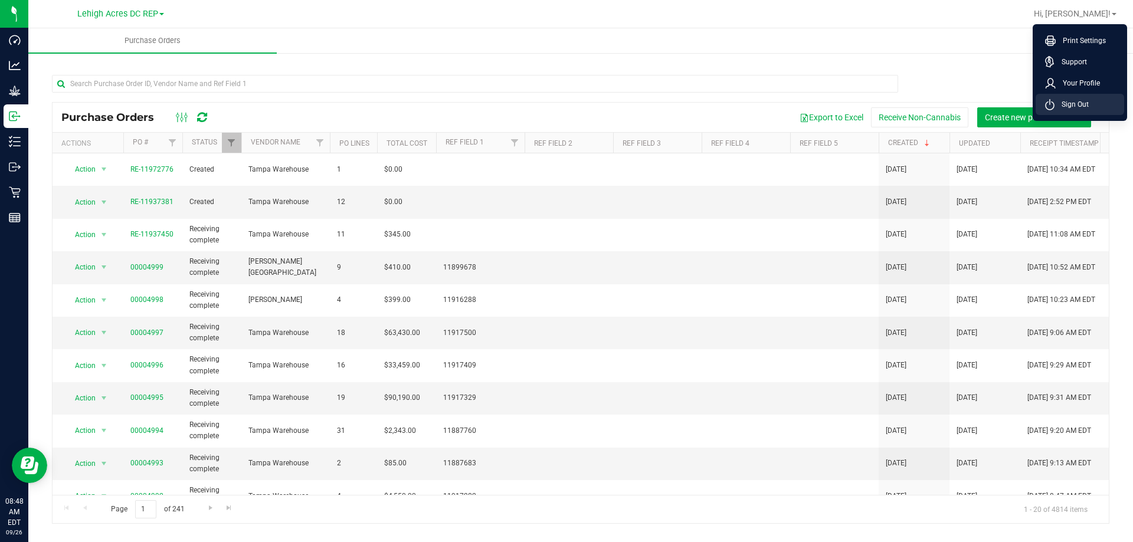
click at [1079, 109] on span "Sign Out" at bounding box center [1072, 105] width 34 height 12
